Goal: Information Seeking & Learning: Learn about a topic

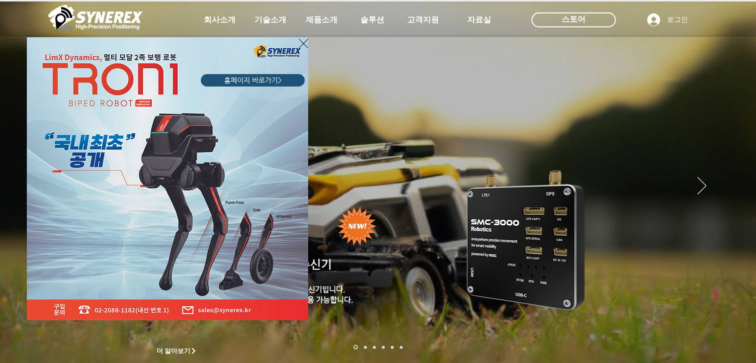
click at [302, 40] on icon "사이트로 돌아가기" at bounding box center [303, 43] width 9 height 12
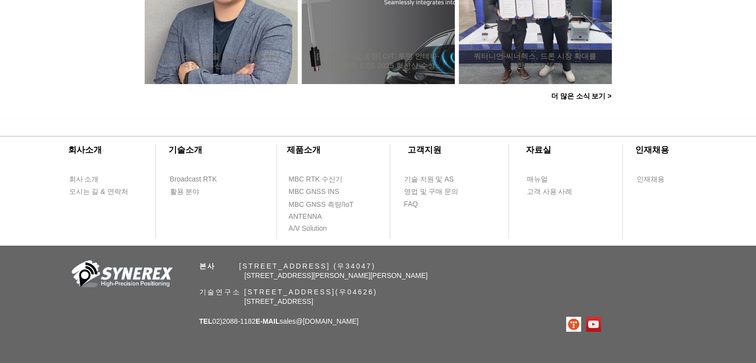
scroll to position [1049, 0]
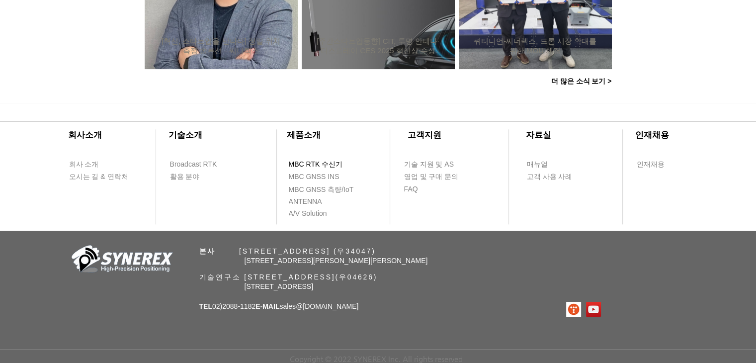
click at [306, 162] on span "MBC RTK 수신기" at bounding box center [316, 165] width 54 height 10
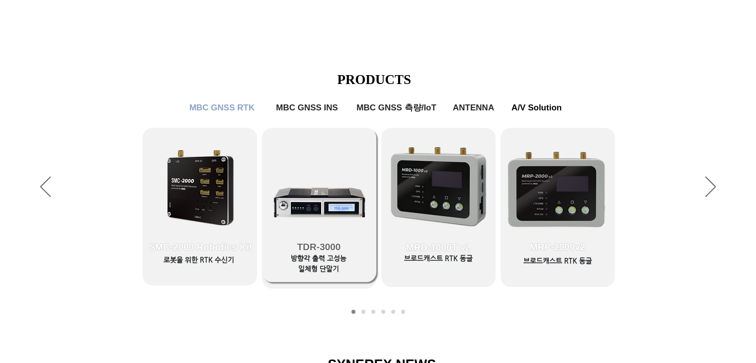
scroll to position [303, 0]
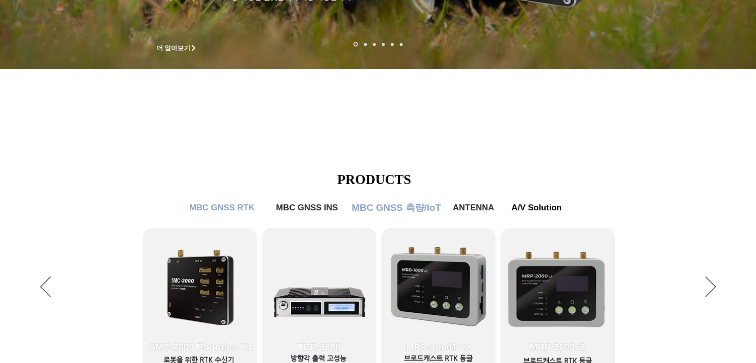
click at [387, 209] on span "MBC GNSS 측량/IoT" at bounding box center [396, 207] width 89 height 13
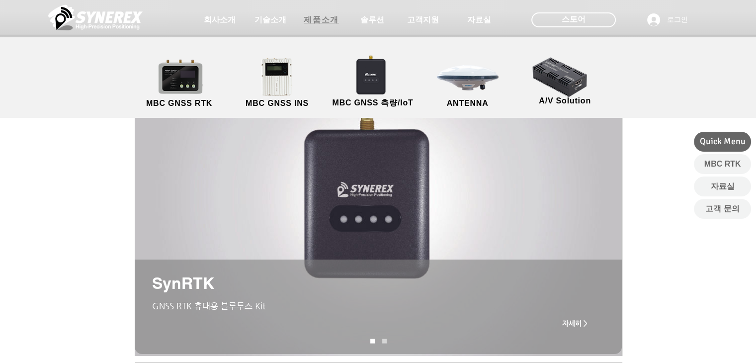
click at [325, 20] on span "제품소개" at bounding box center [321, 20] width 35 height 10
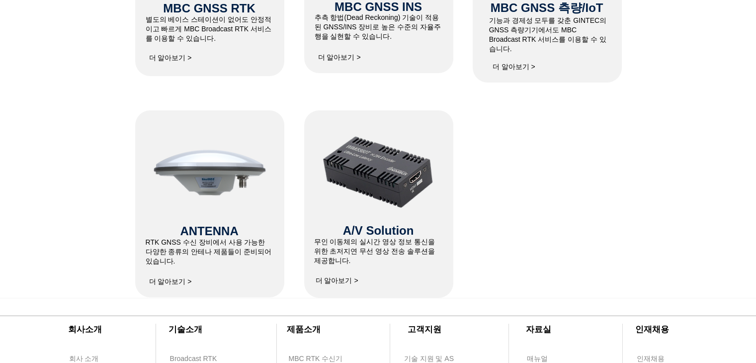
scroll to position [547, 0]
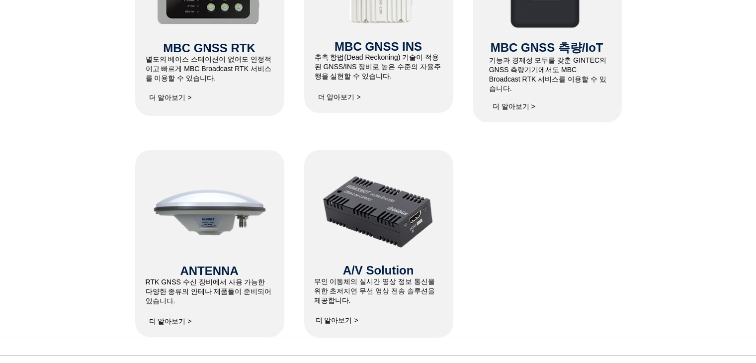
click at [175, 99] on span "더 알아보기 >" at bounding box center [170, 97] width 43 height 9
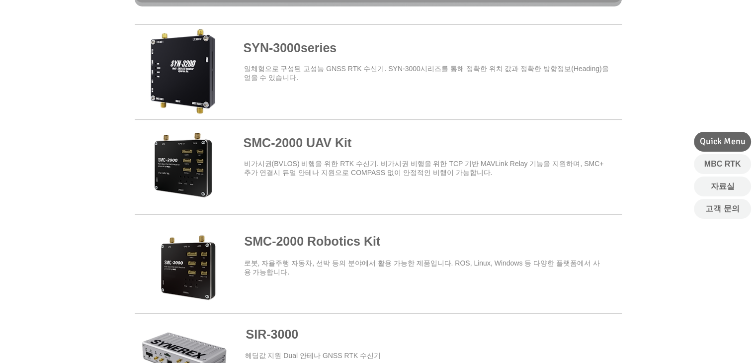
scroll to position [547, 0]
